Goal: Task Accomplishment & Management: Use online tool/utility

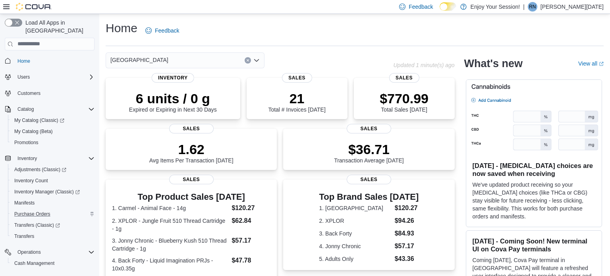
click at [47, 260] on span "Cash Management" at bounding box center [34, 263] width 40 height 6
click input "This is a search bar. As you type, the results lower in the page will automatic…"
type input "*"
type input "****"
click span "[GEOGRAPHIC_DATA]"
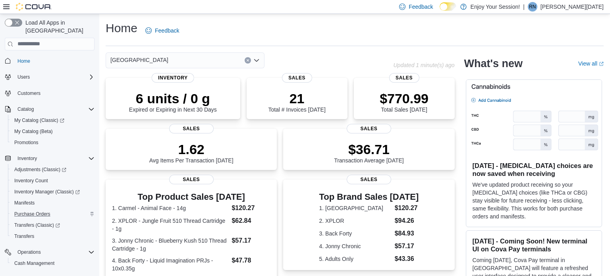
click div "Beta"
click span "IN71JW-7511773"
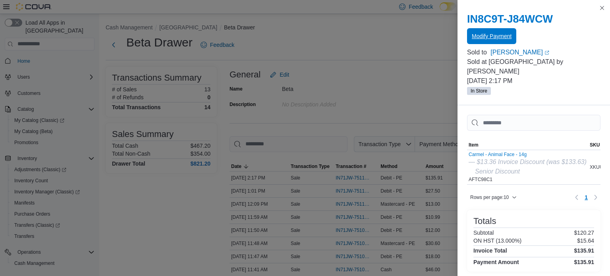
click at [495, 33] on span "Modify Payment" at bounding box center [492, 36] width 40 height 8
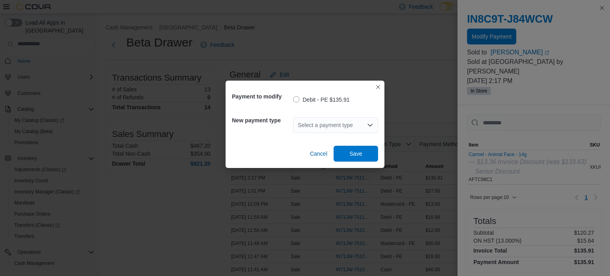
click at [296, 99] on label "Debit - PE $135.91" at bounding box center [321, 100] width 56 height 10
click at [312, 126] on div "Select a payment type" at bounding box center [335, 125] width 85 height 16
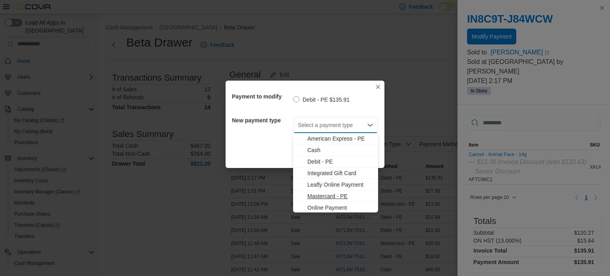
click at [332, 194] on span "Mastercard - PE" at bounding box center [340, 196] width 66 height 8
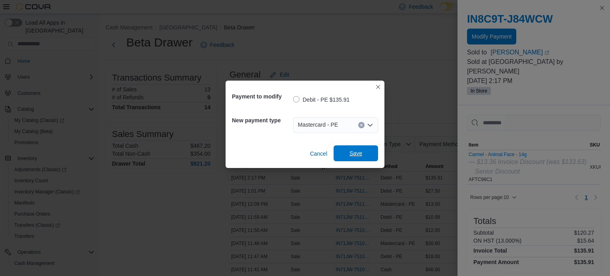
click at [356, 151] on span "Save" at bounding box center [355, 153] width 13 height 8
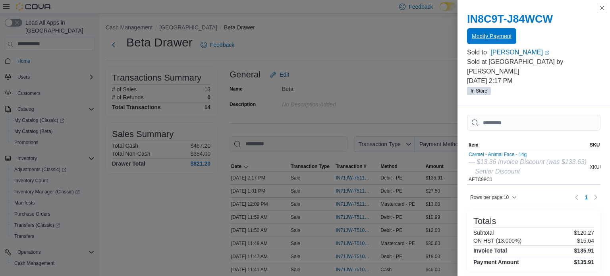
click at [489, 36] on span "Modify Payment" at bounding box center [492, 36] width 40 height 8
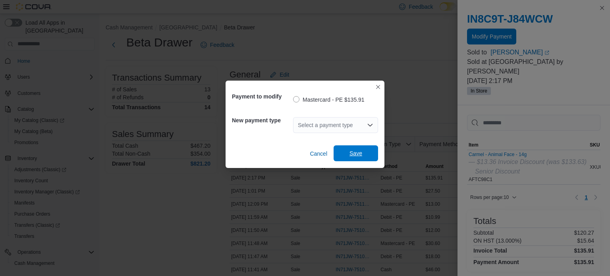
click at [356, 152] on span "Save" at bounding box center [355, 153] width 13 height 8
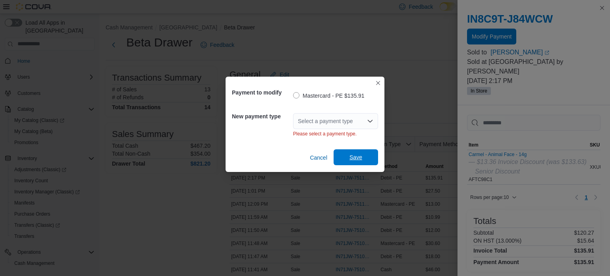
click at [354, 156] on span "Save" at bounding box center [355, 157] width 13 height 8
click at [317, 156] on span "Cancel" at bounding box center [318, 158] width 17 height 8
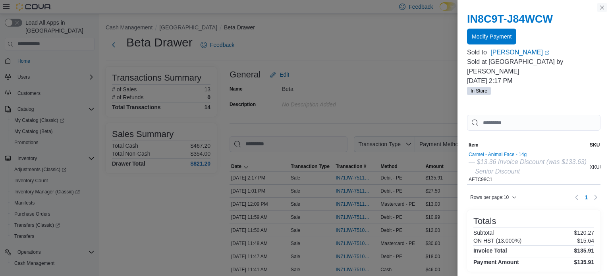
click at [602, 8] on button "Close this dialog" at bounding box center [602, 8] width 10 height 10
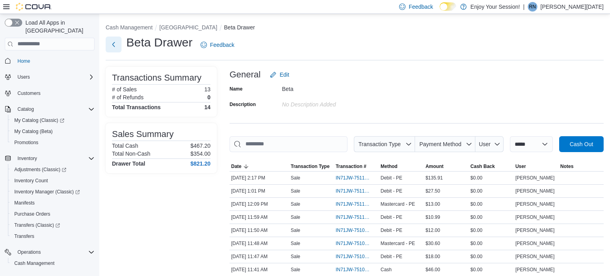
click at [110, 44] on button "Next" at bounding box center [114, 45] width 16 height 16
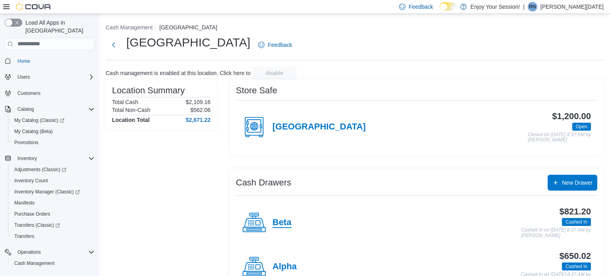
click at [276, 221] on h4 "Beta" at bounding box center [281, 223] width 19 height 10
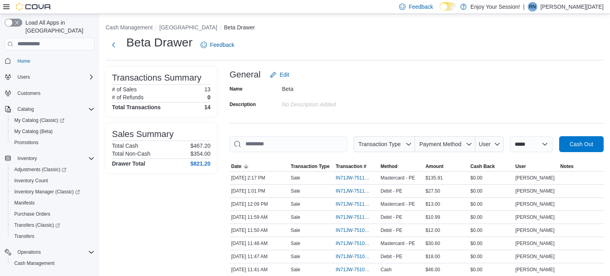
click at [42, 274] on div "Reports" at bounding box center [54, 279] width 80 height 10
click at [27, 275] on span "Reports" at bounding box center [25, 279] width 17 height 6
click at [65, 274] on div "Reports" at bounding box center [54, 279] width 80 height 10
click at [109, 235] on div "Transactions Summary # of Sales 13 # of Refunds 0 Total Transactions 14 Sales S…" at bounding box center [161, 230] width 111 height 326
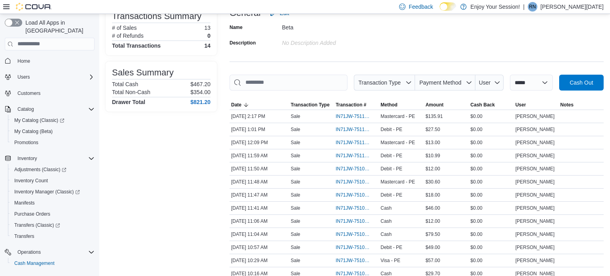
scroll to position [64, 0]
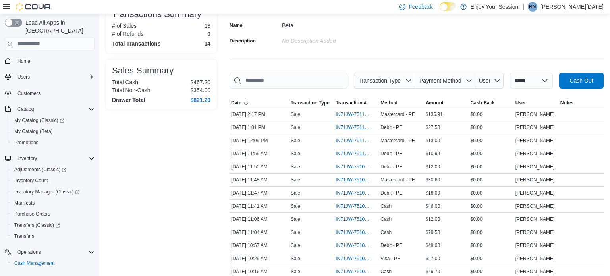
click at [79, 274] on div "Reports" at bounding box center [54, 279] width 80 height 10
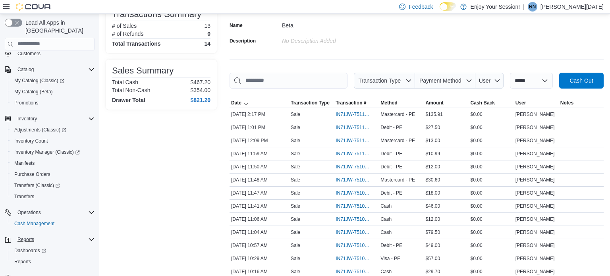
scroll to position [45, 0]
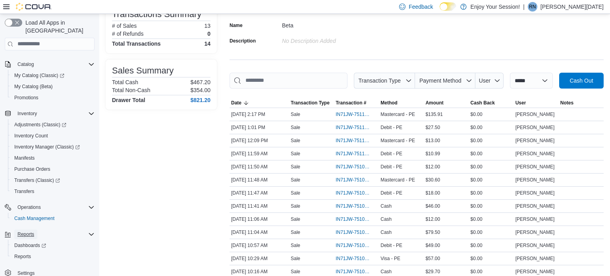
click at [29, 231] on span "Reports" at bounding box center [25, 234] width 17 height 6
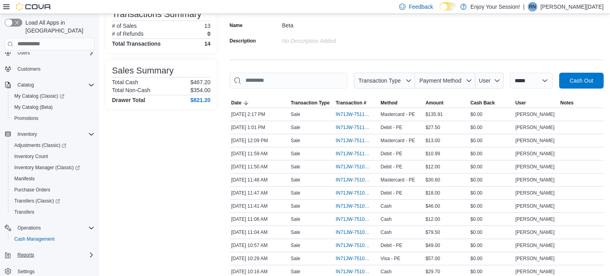
scroll to position [23, 0]
click at [26, 253] on span "Reports" at bounding box center [25, 256] width 17 height 6
click at [24, 275] on span "Reports" at bounding box center [22, 278] width 17 height 6
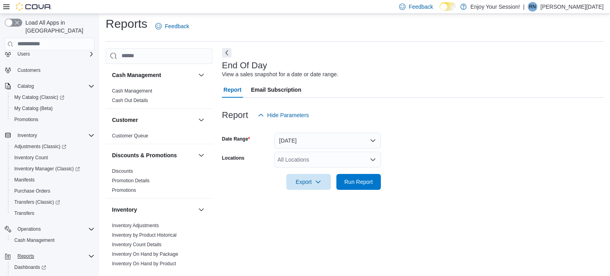
scroll to position [5, 0]
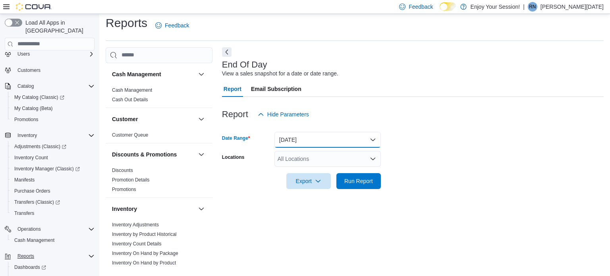
click at [358, 140] on button "[DATE]" at bounding box center [327, 140] width 106 height 16
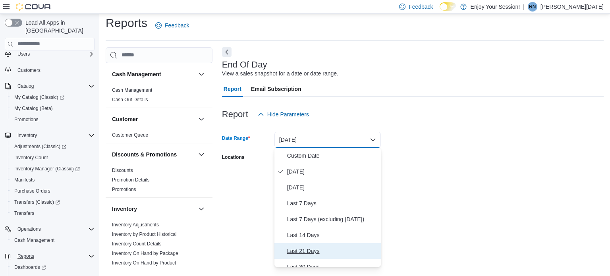
click at [350, 249] on span "Last 21 Days" at bounding box center [332, 251] width 90 height 10
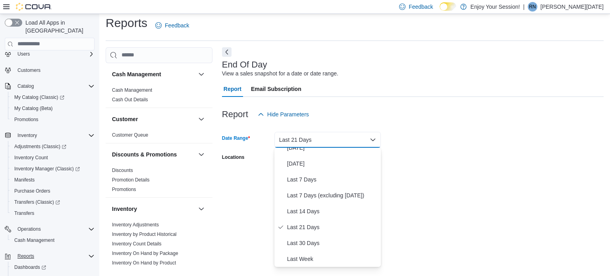
scroll to position [91, 0]
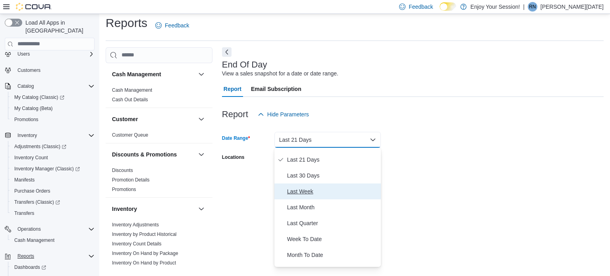
click at [365, 195] on span "Last Week" at bounding box center [332, 192] width 90 height 10
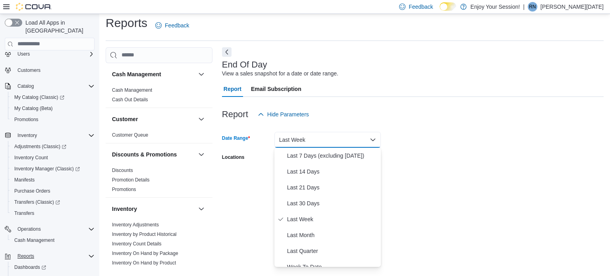
scroll to position [0, 0]
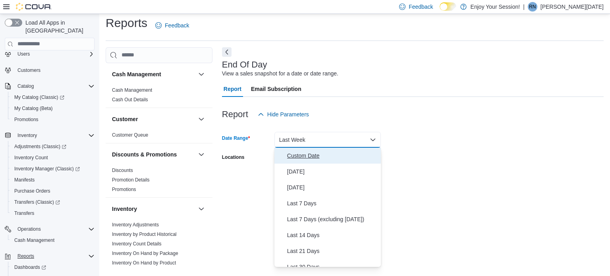
click at [274, 148] on button "Custom Date" at bounding box center [327, 156] width 106 height 16
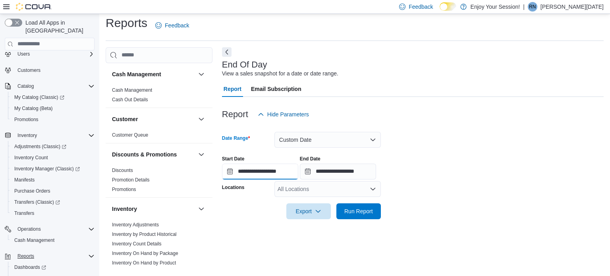
click at [297, 170] on input "**********" at bounding box center [260, 172] width 76 height 16
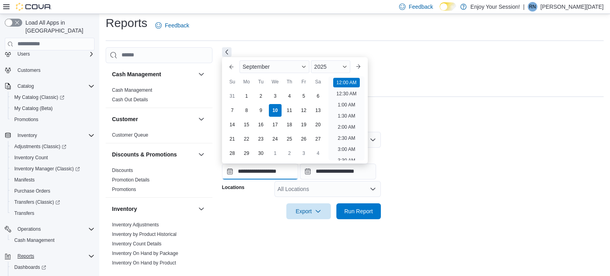
scroll to position [25, 0]
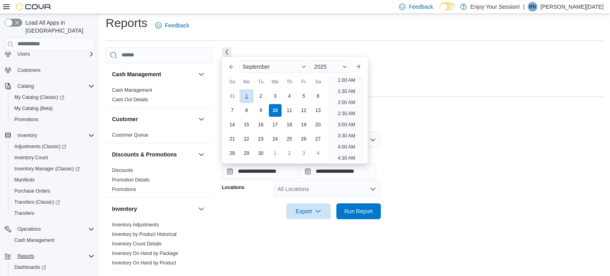
click at [245, 95] on div "1" at bounding box center [246, 96] width 14 height 14
type input "**********"
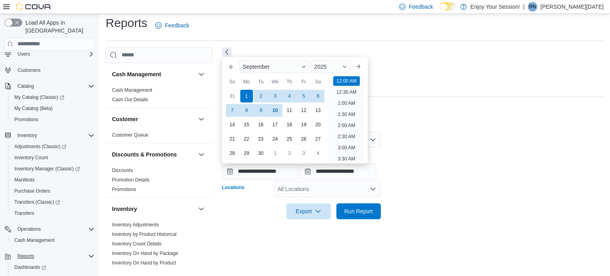
click at [352, 188] on div "All Locations" at bounding box center [327, 189] width 106 height 16
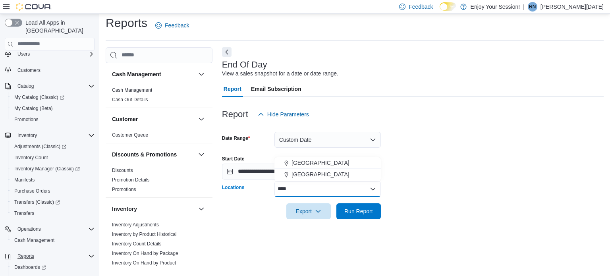
type input "****"
click at [319, 174] on span "[GEOGRAPHIC_DATA]" at bounding box center [320, 174] width 58 height 8
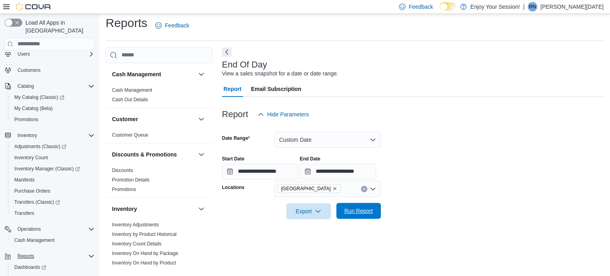
click at [341, 213] on span "Run Report" at bounding box center [358, 211] width 35 height 16
